Goal: Transaction & Acquisition: Purchase product/service

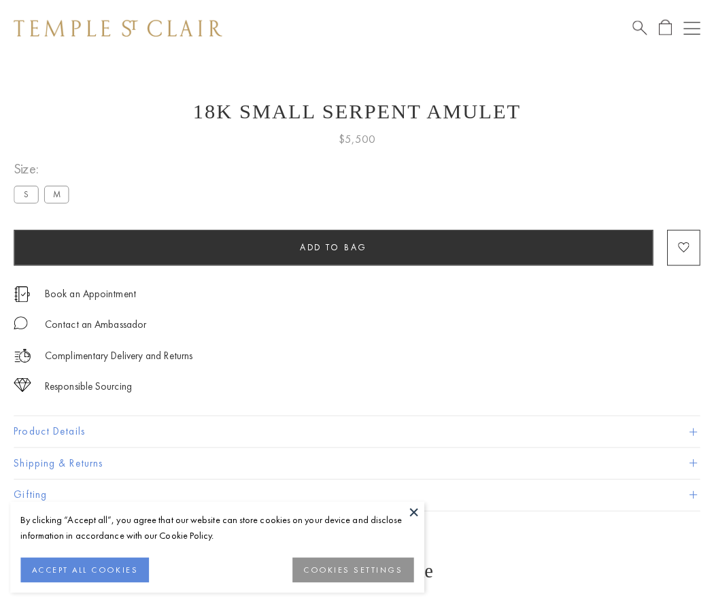
scroll to position [12, 0]
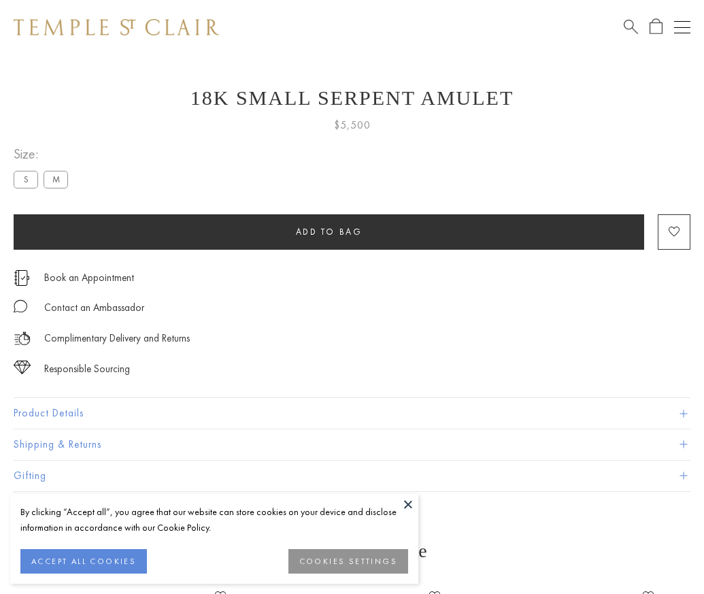
click at [329, 231] on span "Add to bag" at bounding box center [329, 232] width 67 height 12
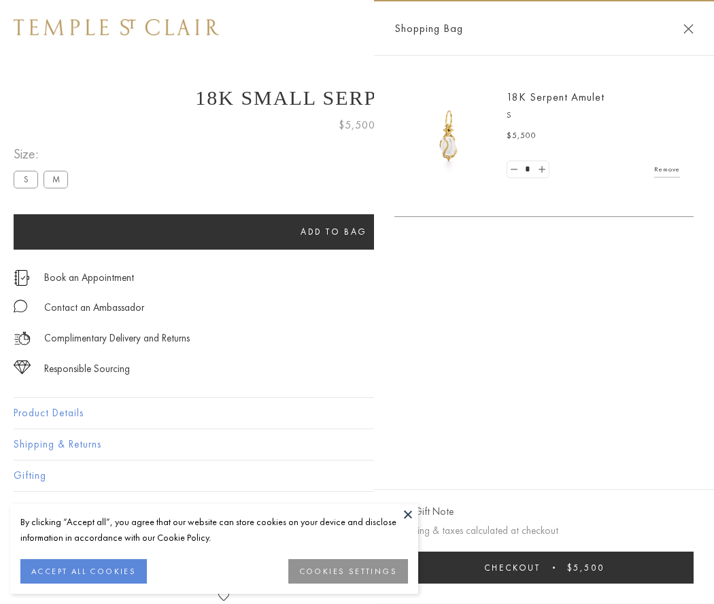
click at [548, 567] on button "Checkout $5,500" at bounding box center [544, 568] width 299 height 32
